Goal: Check status: Check status

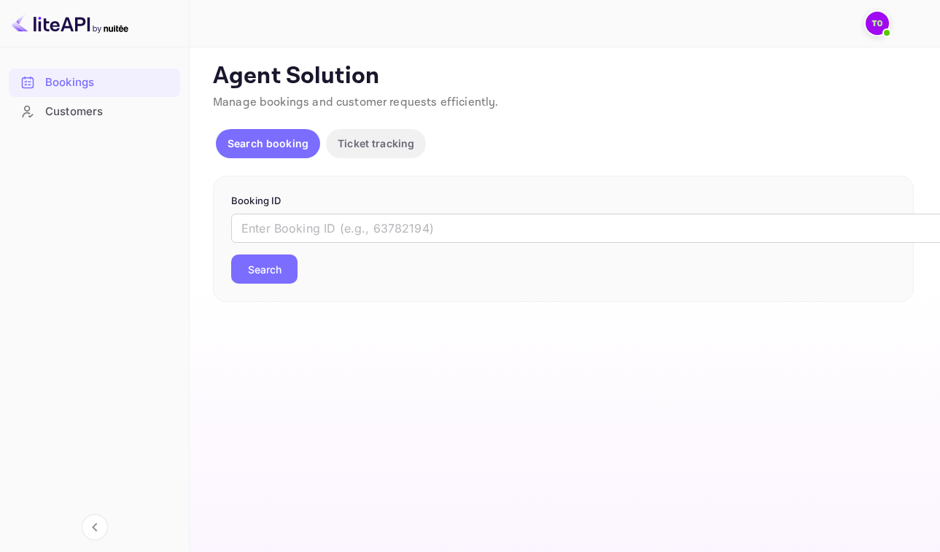
click at [279, 143] on p "Search booking" at bounding box center [268, 143] width 81 height 15
click at [368, 219] on input "text" at bounding box center [595, 228] width 729 height 29
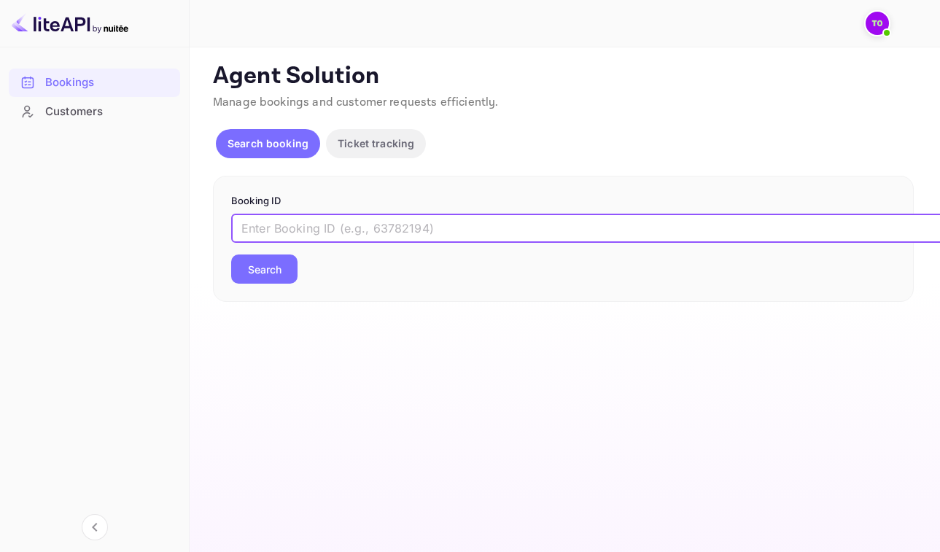
click at [289, 238] on input "text" at bounding box center [595, 228] width 729 height 29
paste input "brFHZQ4Rd"
type input "brFHZQ4Rd"
click at [265, 274] on button "Search" at bounding box center [264, 268] width 66 height 29
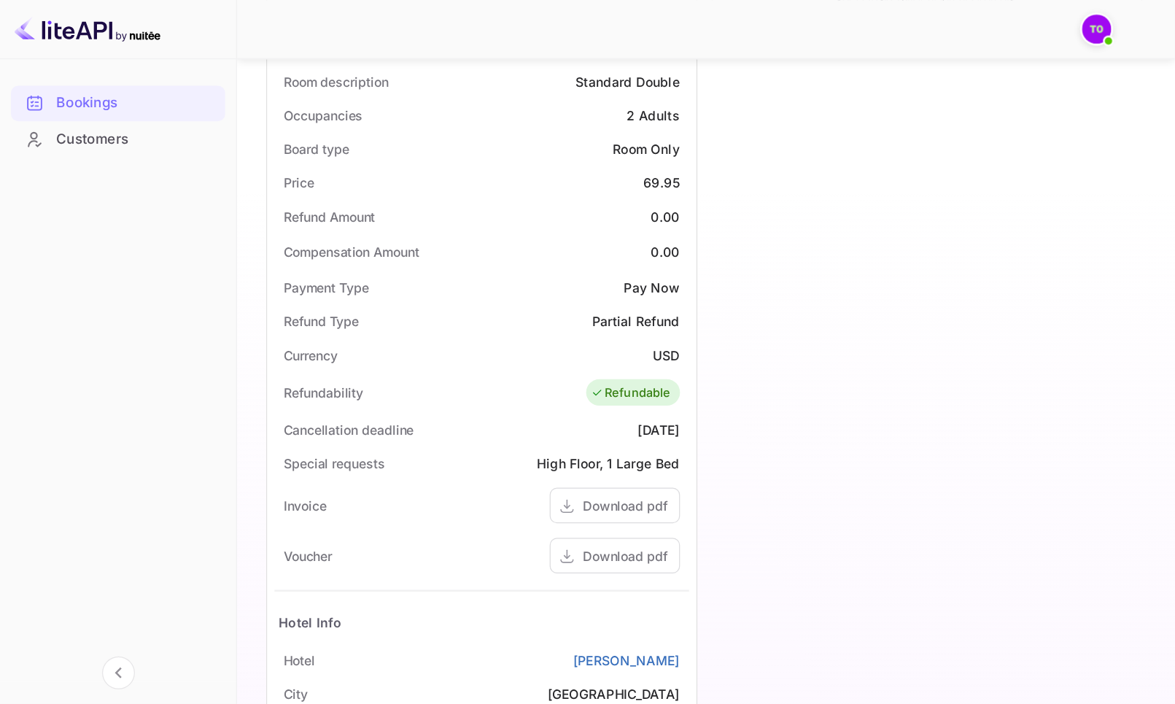
scroll to position [438, 0]
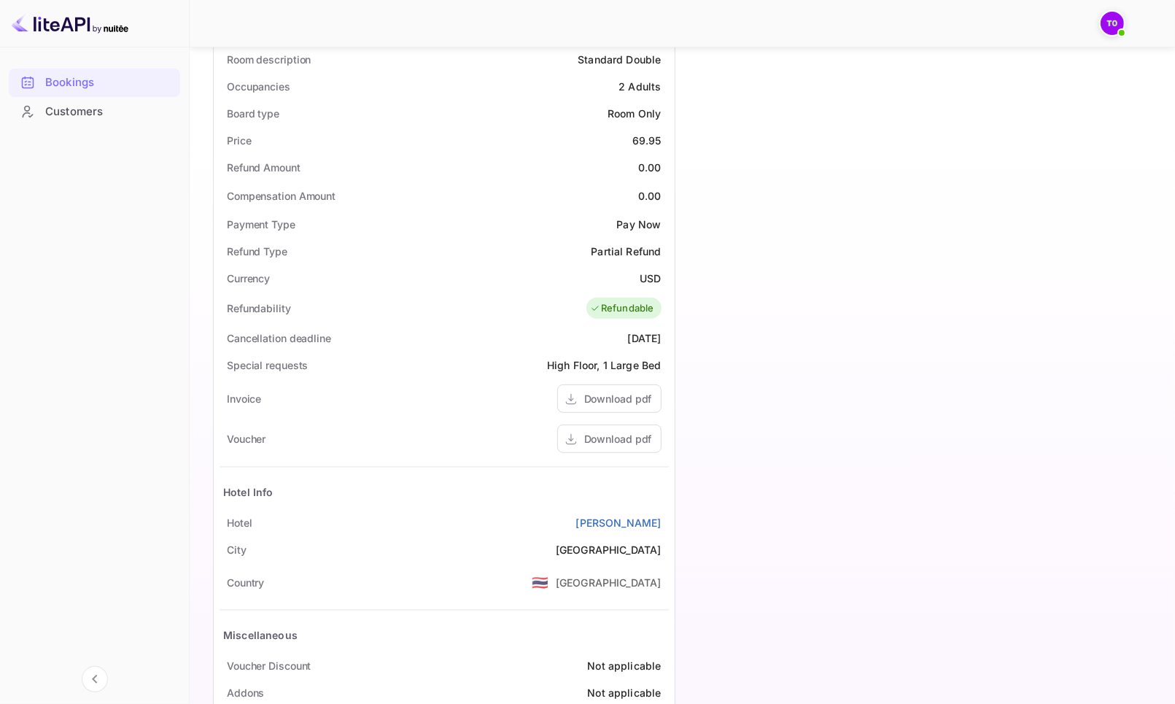
drag, startPoint x: 910, startPoint y: 0, endPoint x: 777, endPoint y: 319, distance: 345.9
click at [777, 319] on div "Timeline Booking confirmed # 4082700 Supplier ID: 9798877 [DATE] 16:26 Message …" at bounding box center [912, 203] width 474 height 1093
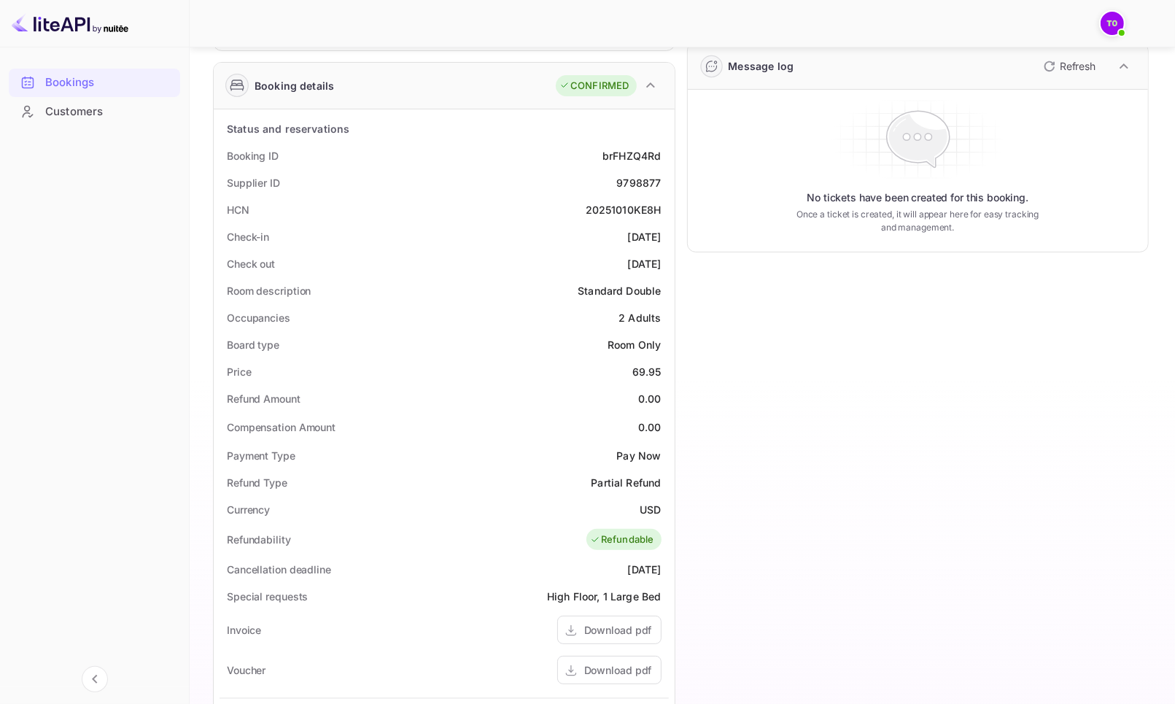
scroll to position [219, 0]
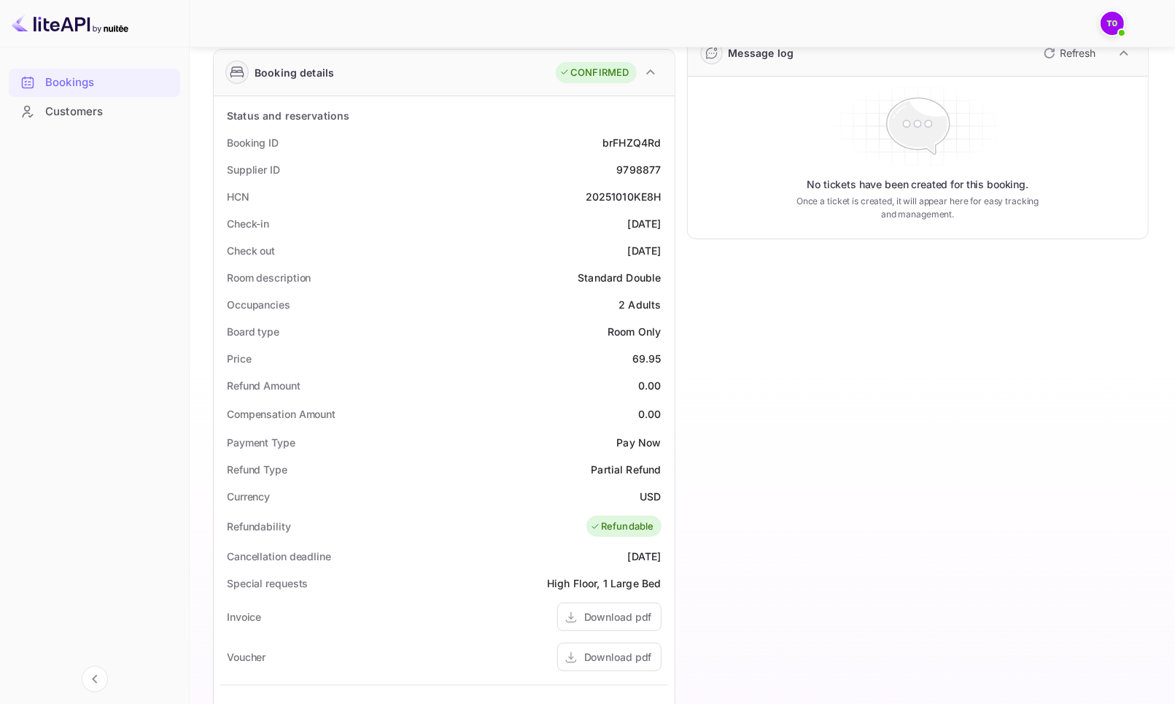
click at [682, 562] on div "Timeline Booking confirmed # 4082700 Supplier ID: 9798877 [DATE] 16:26 Message …" at bounding box center [912, 421] width 474 height 1093
click at [631, 562] on div "Download pdf" at bounding box center [618, 656] width 68 height 15
